Goal: Information Seeking & Learning: Learn about a topic

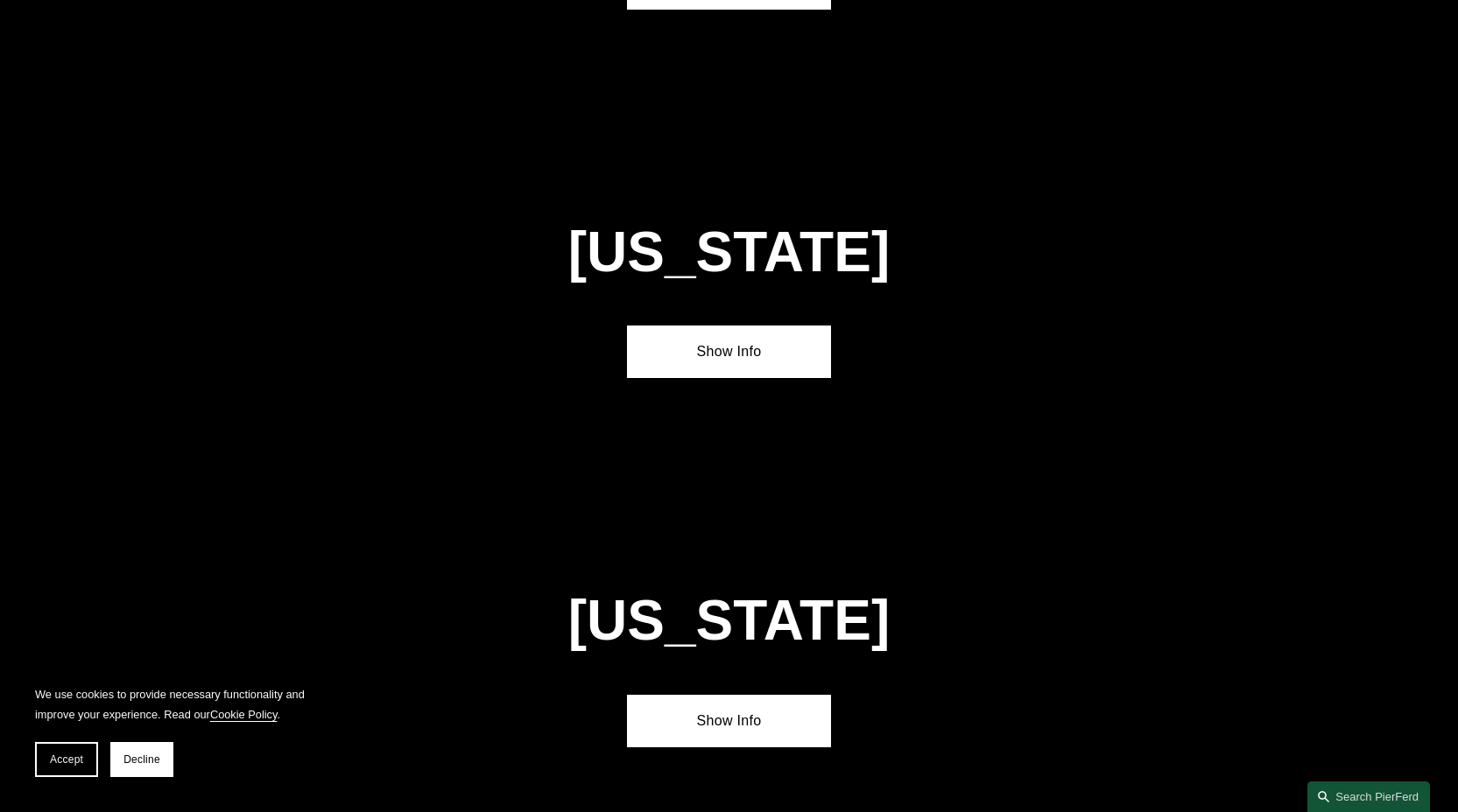
scroll to position [6195, 0]
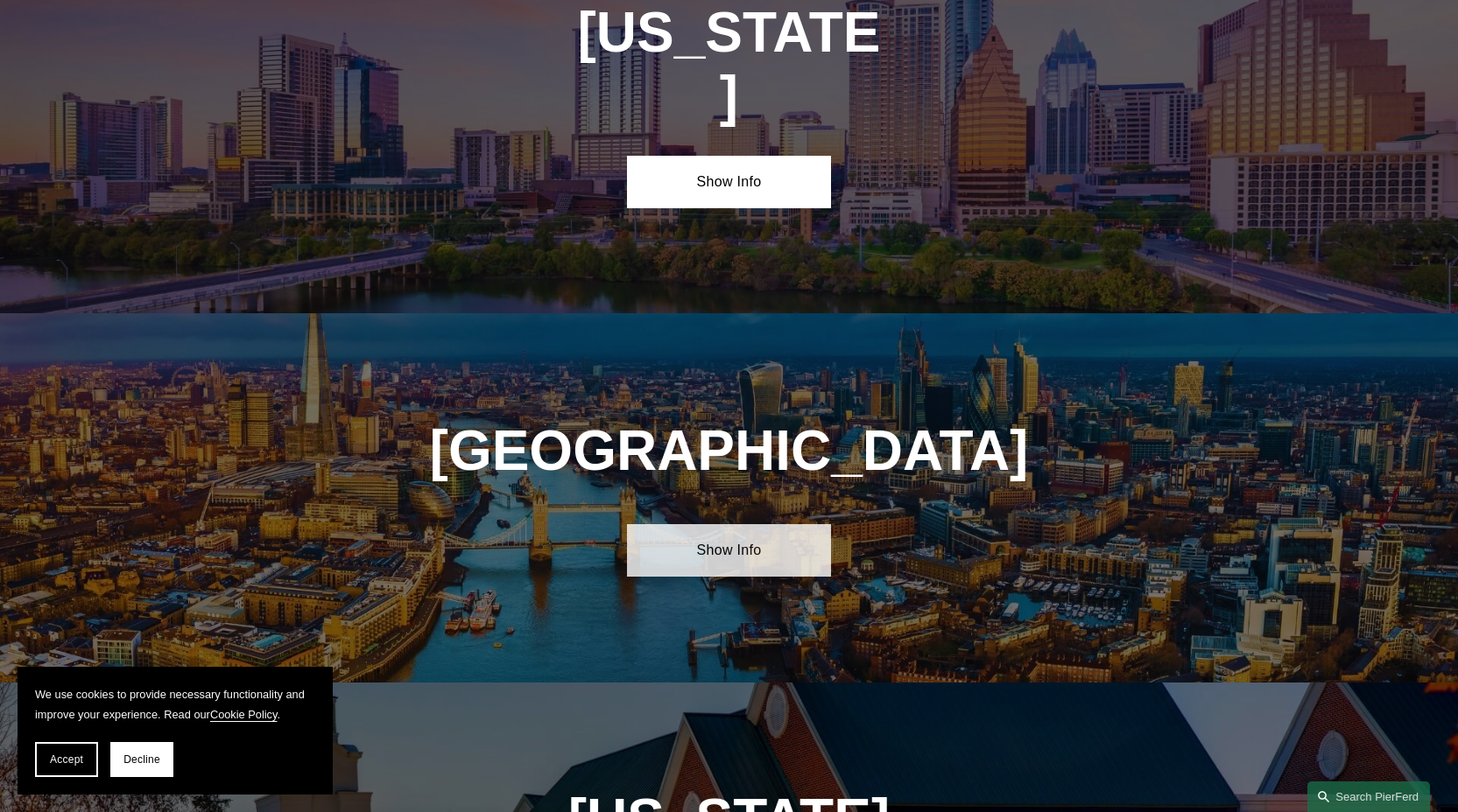
click at [670, 524] on link "Show Info" at bounding box center [729, 550] width 204 height 53
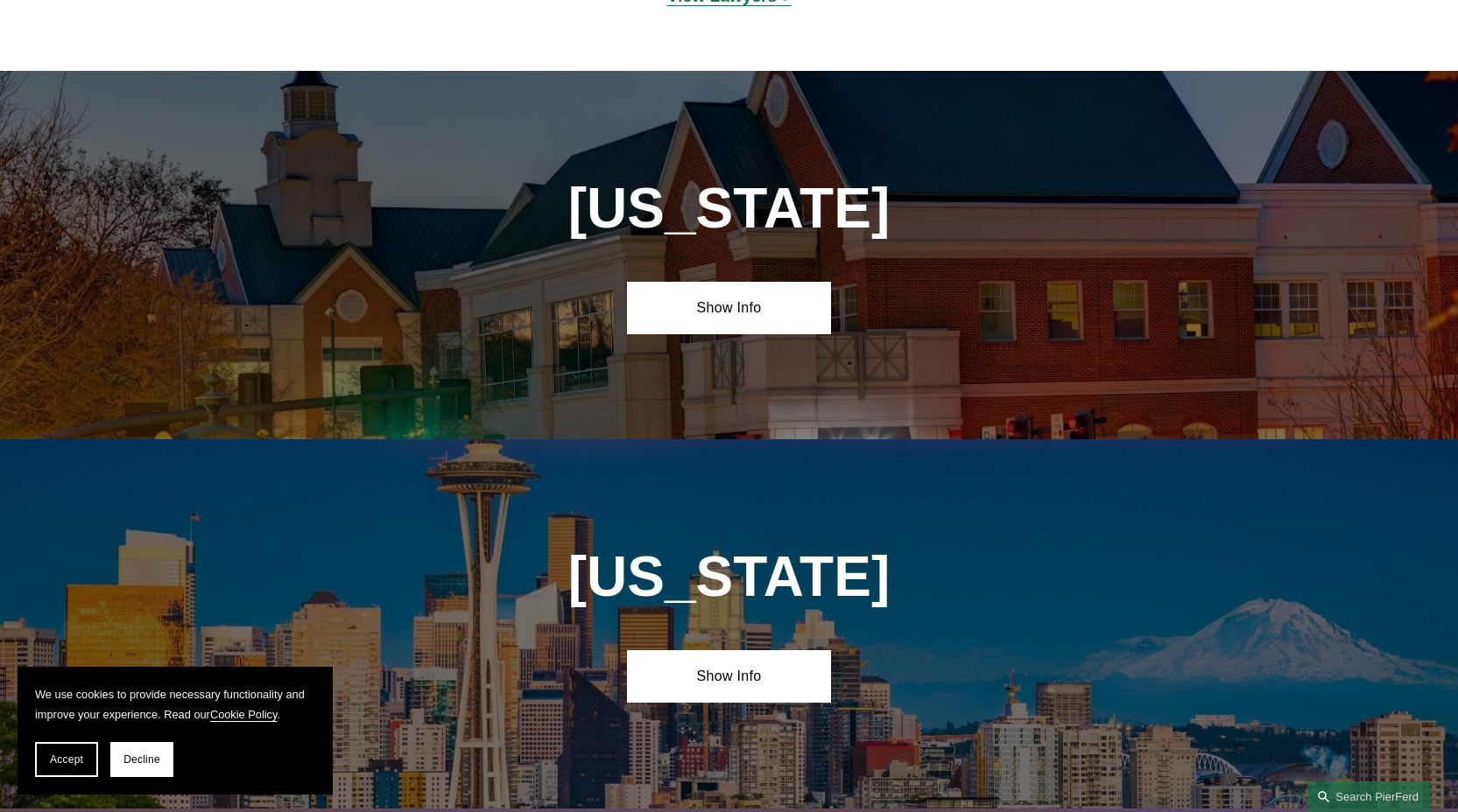
scroll to position [7669, 0]
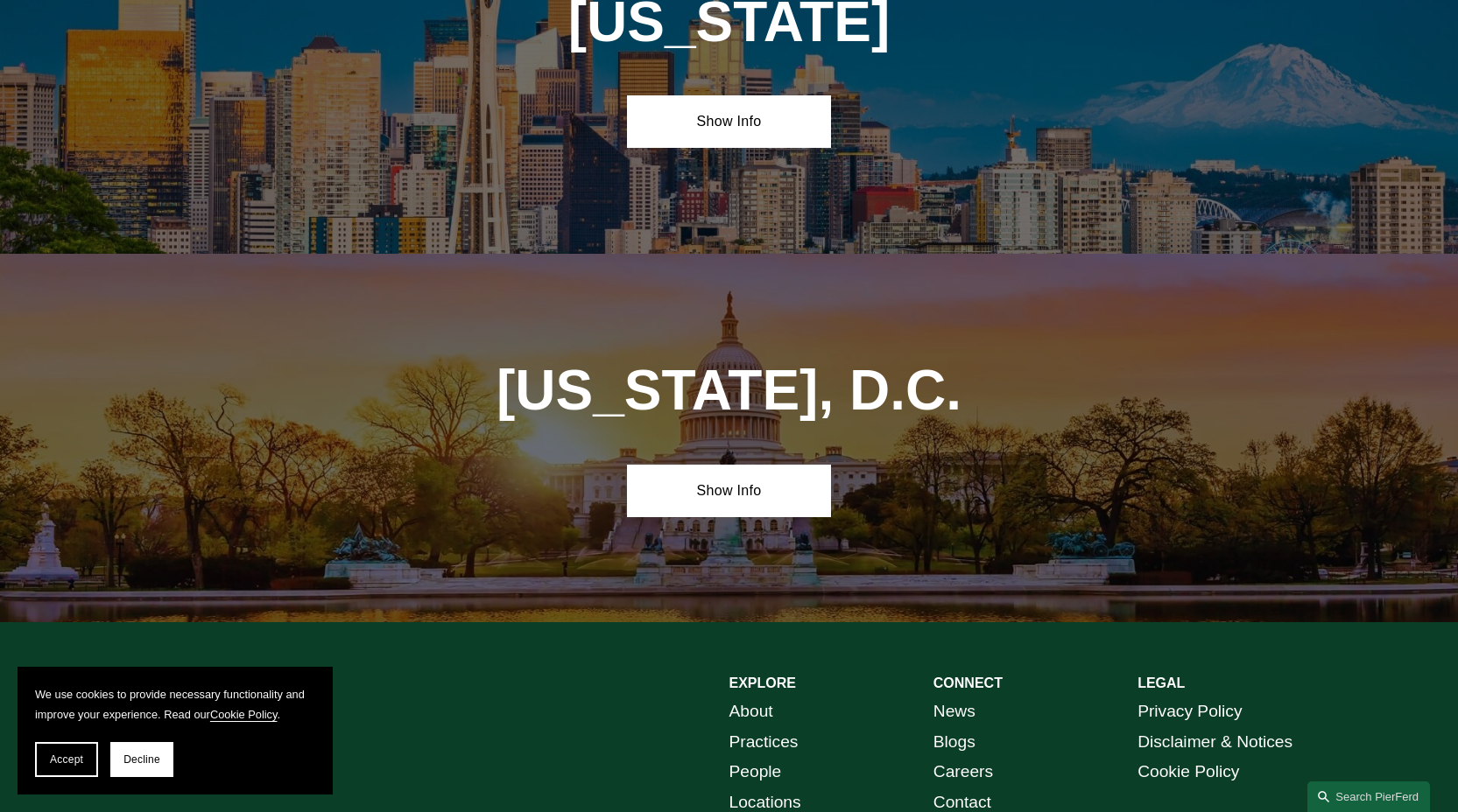
click at [754, 697] on link "About" at bounding box center [751, 712] width 44 height 31
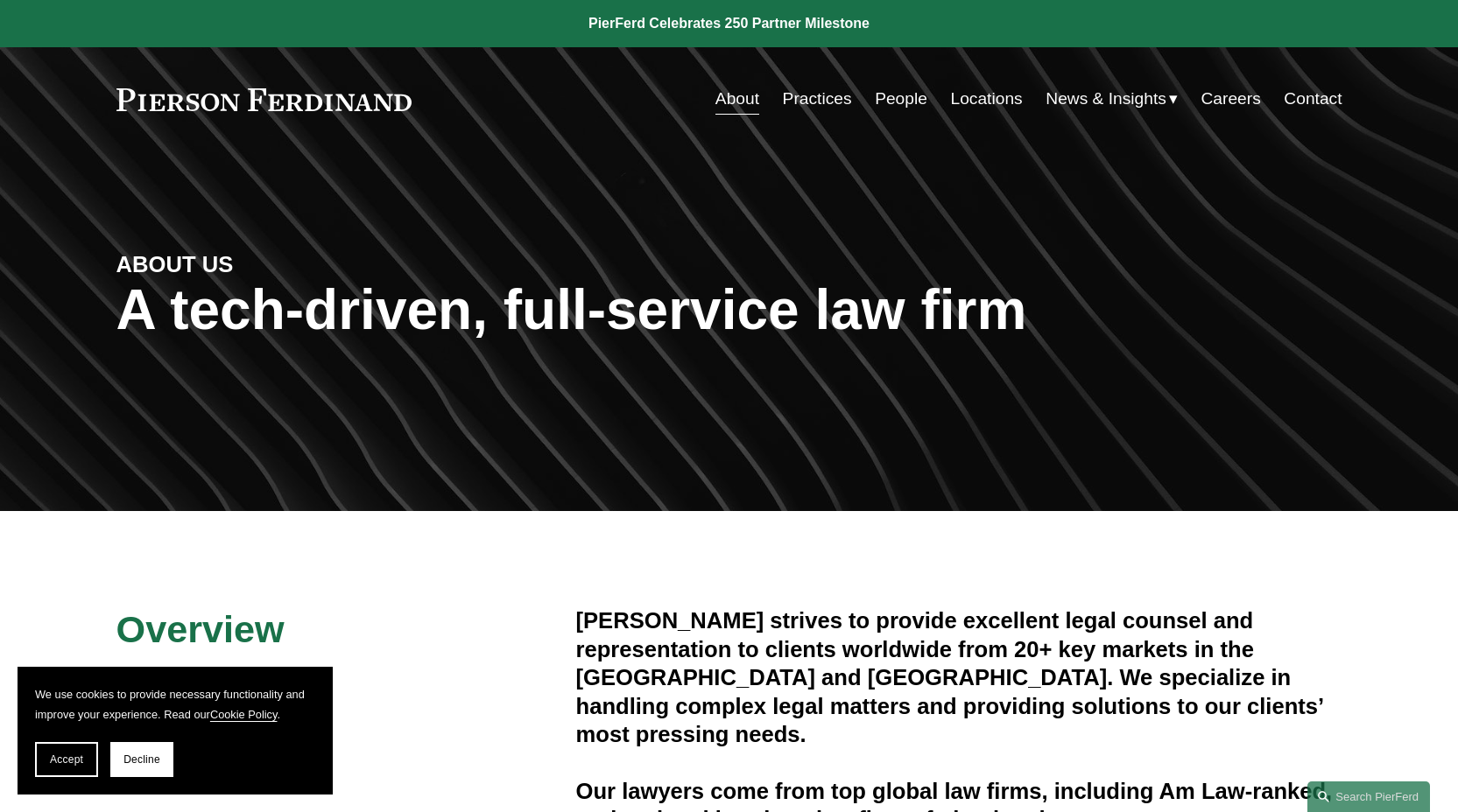
click at [818, 103] on link "Practices" at bounding box center [816, 98] width 69 height 33
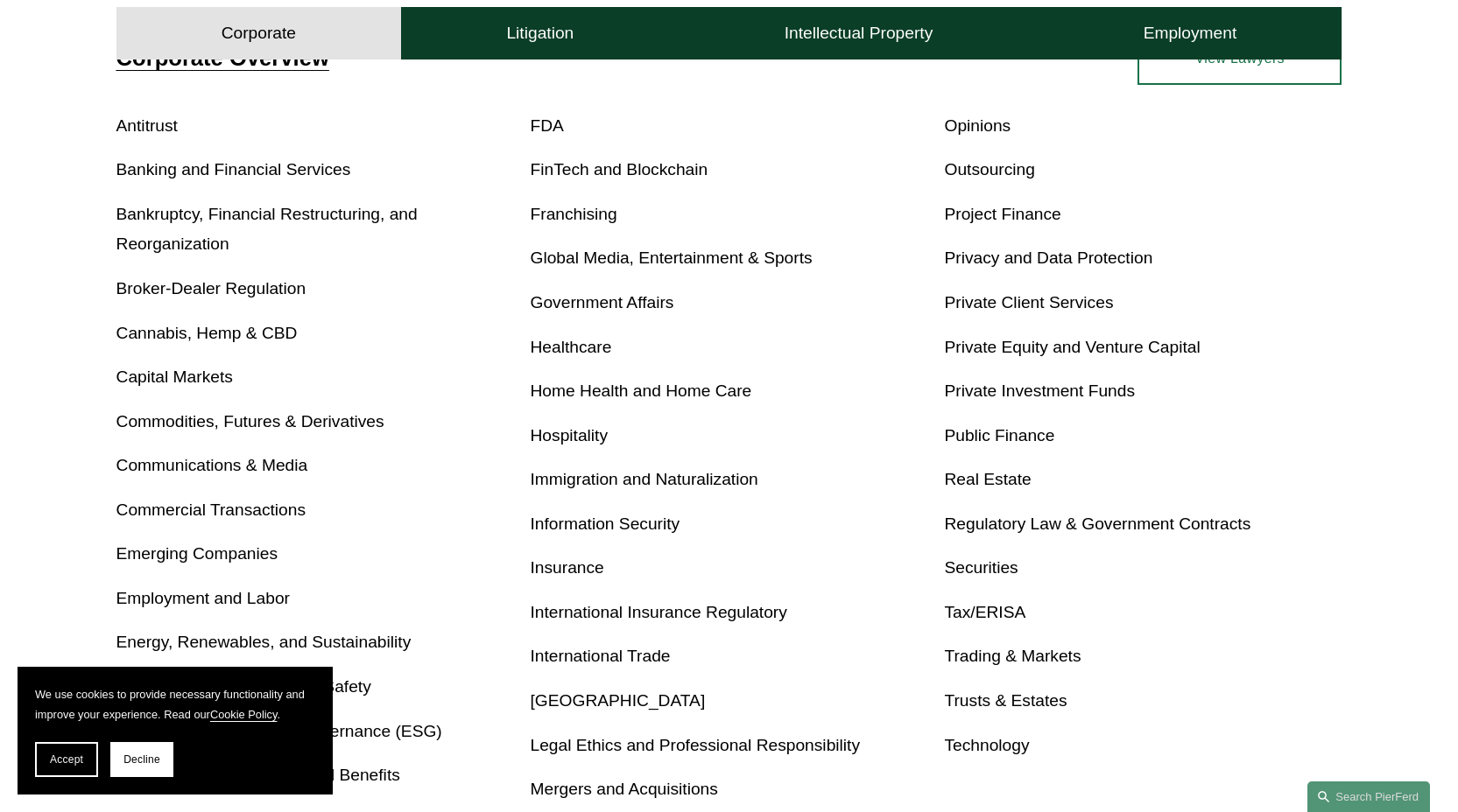
scroll to position [931, 0]
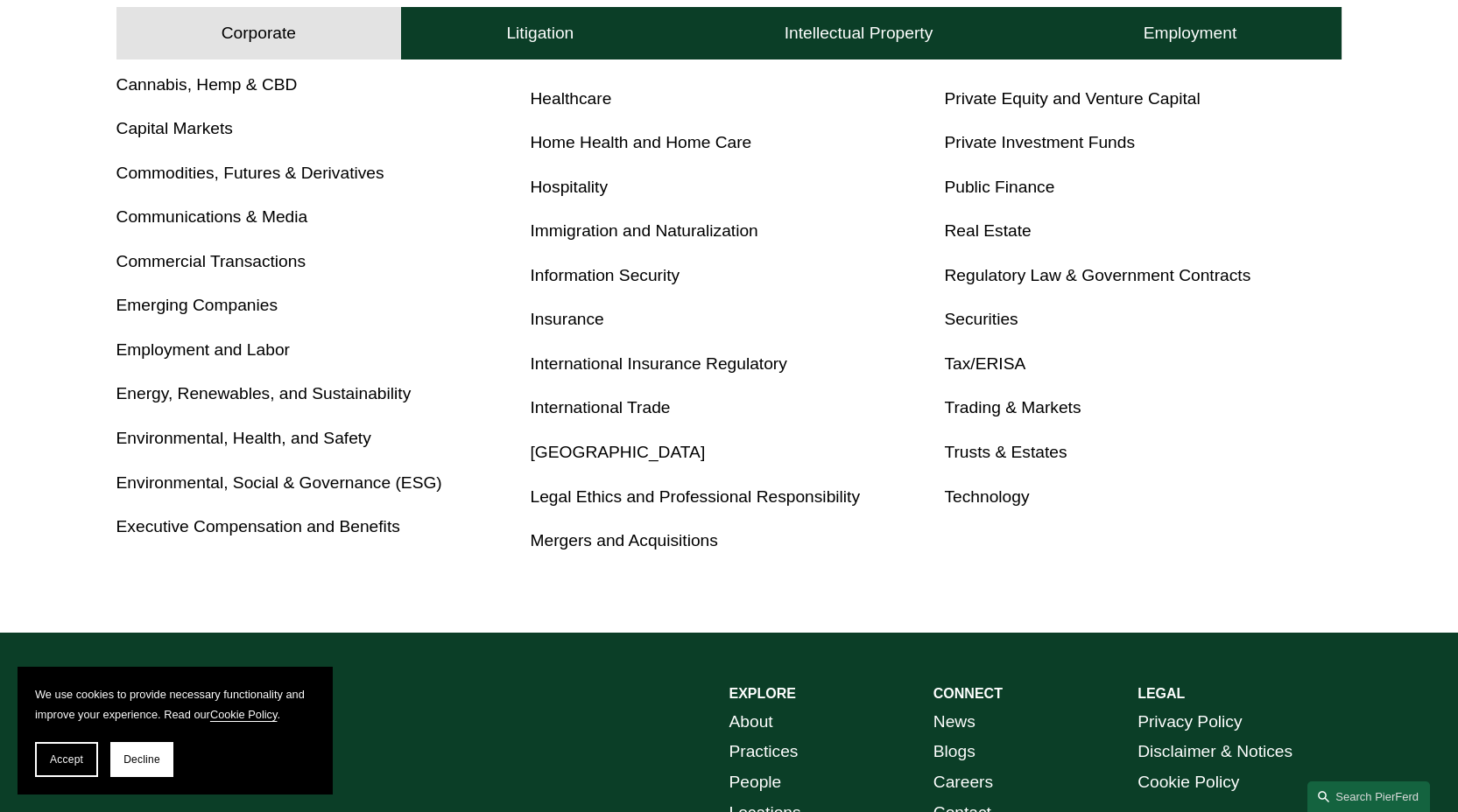
click at [611, 540] on link "Mergers and Acquisitions" at bounding box center [625, 540] width 188 height 18
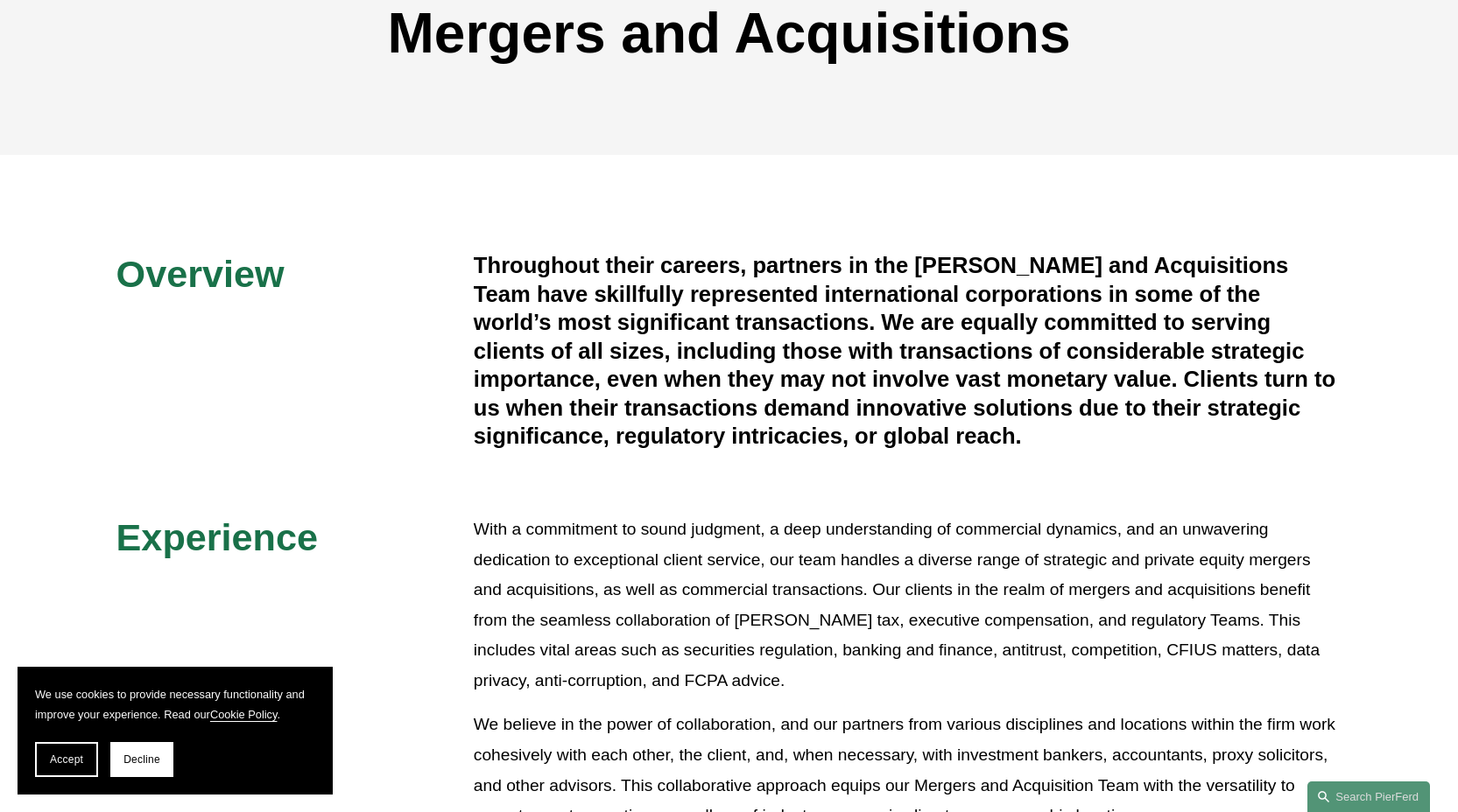
scroll to position [254, 0]
